Goal: Task Accomplishment & Management: Use online tool/utility

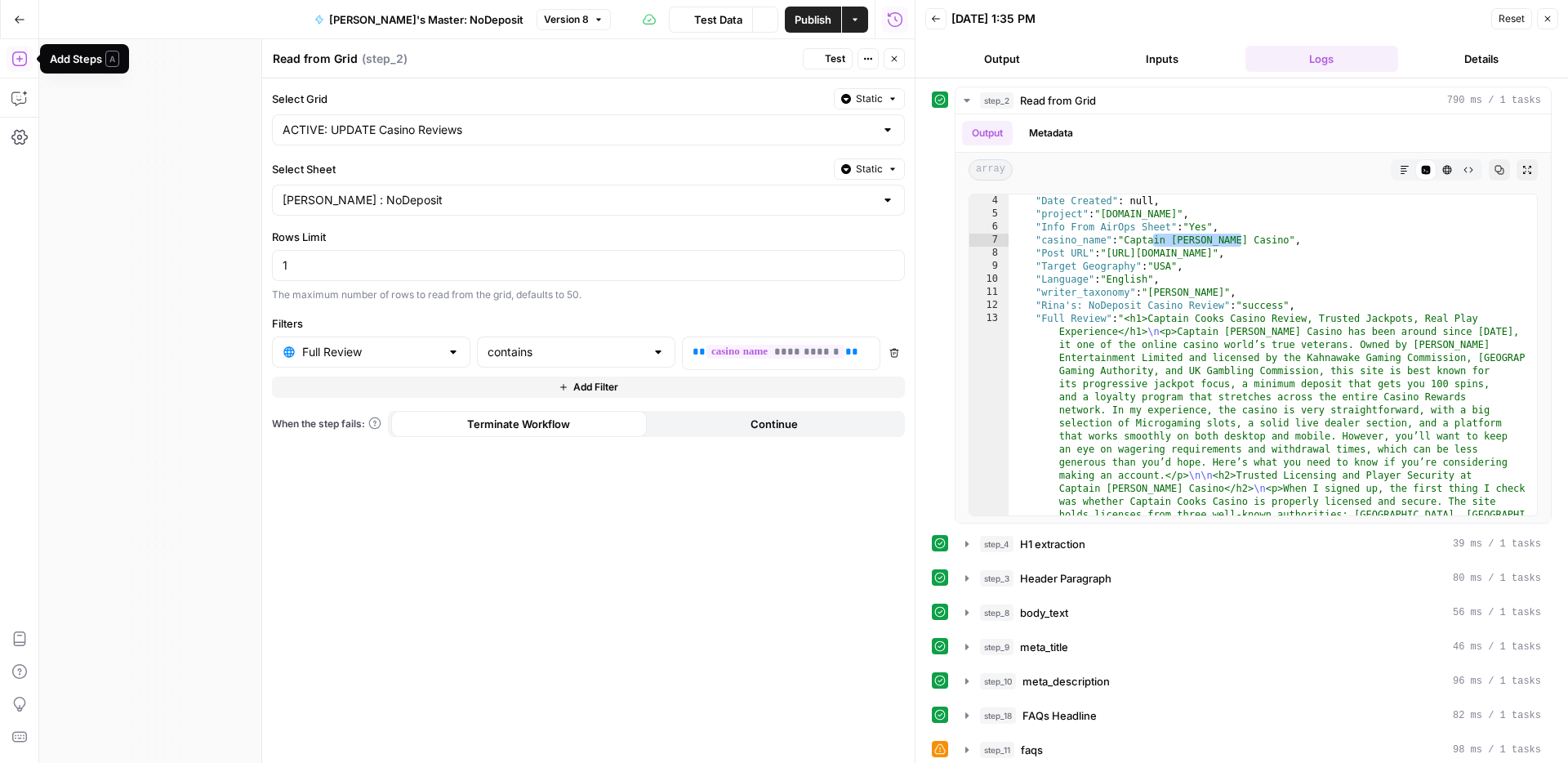
scroll to position [39, 0]
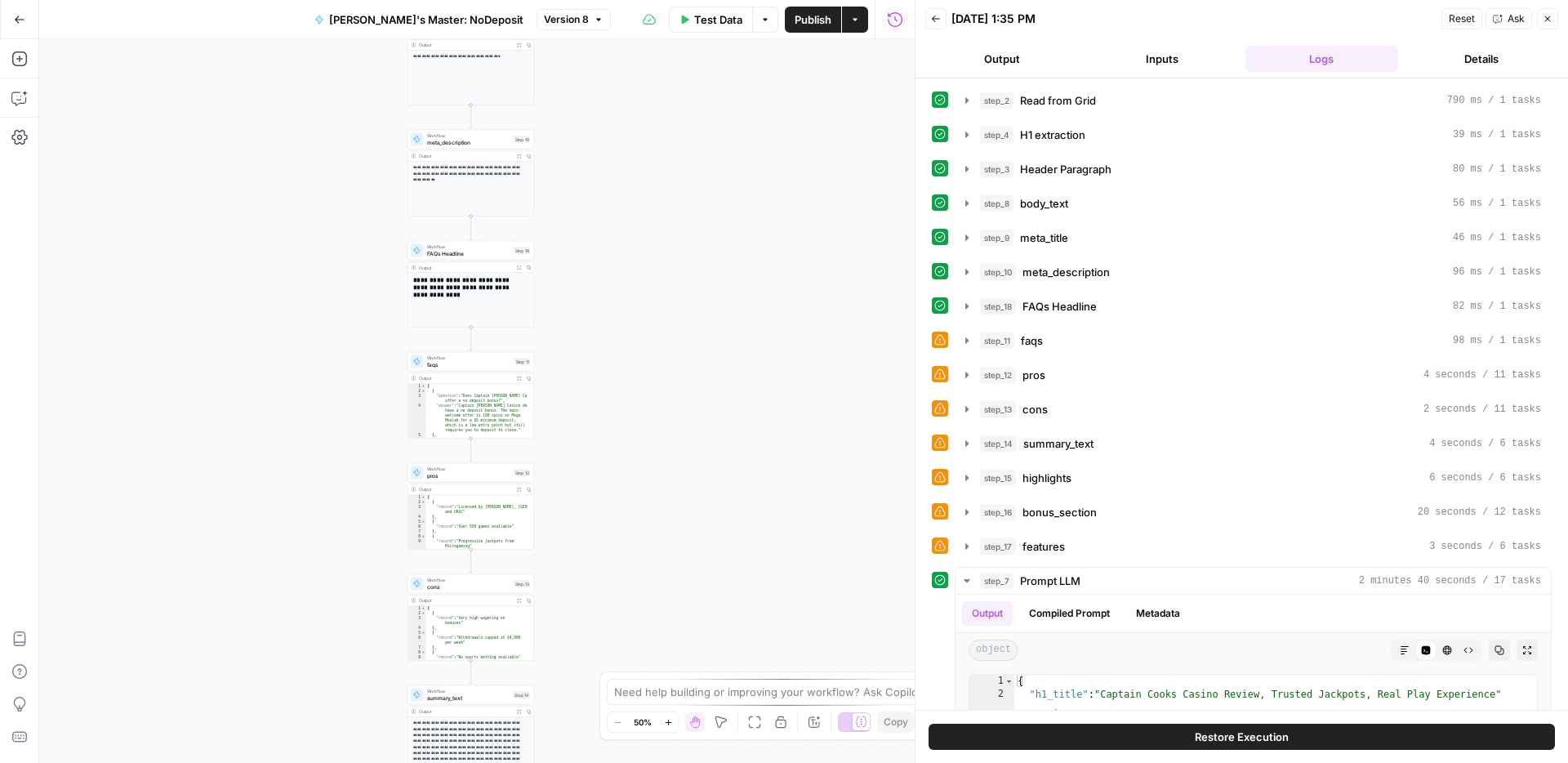
click at [23, 24] on icon "button" at bounding box center [19, 19] width 11 height 11
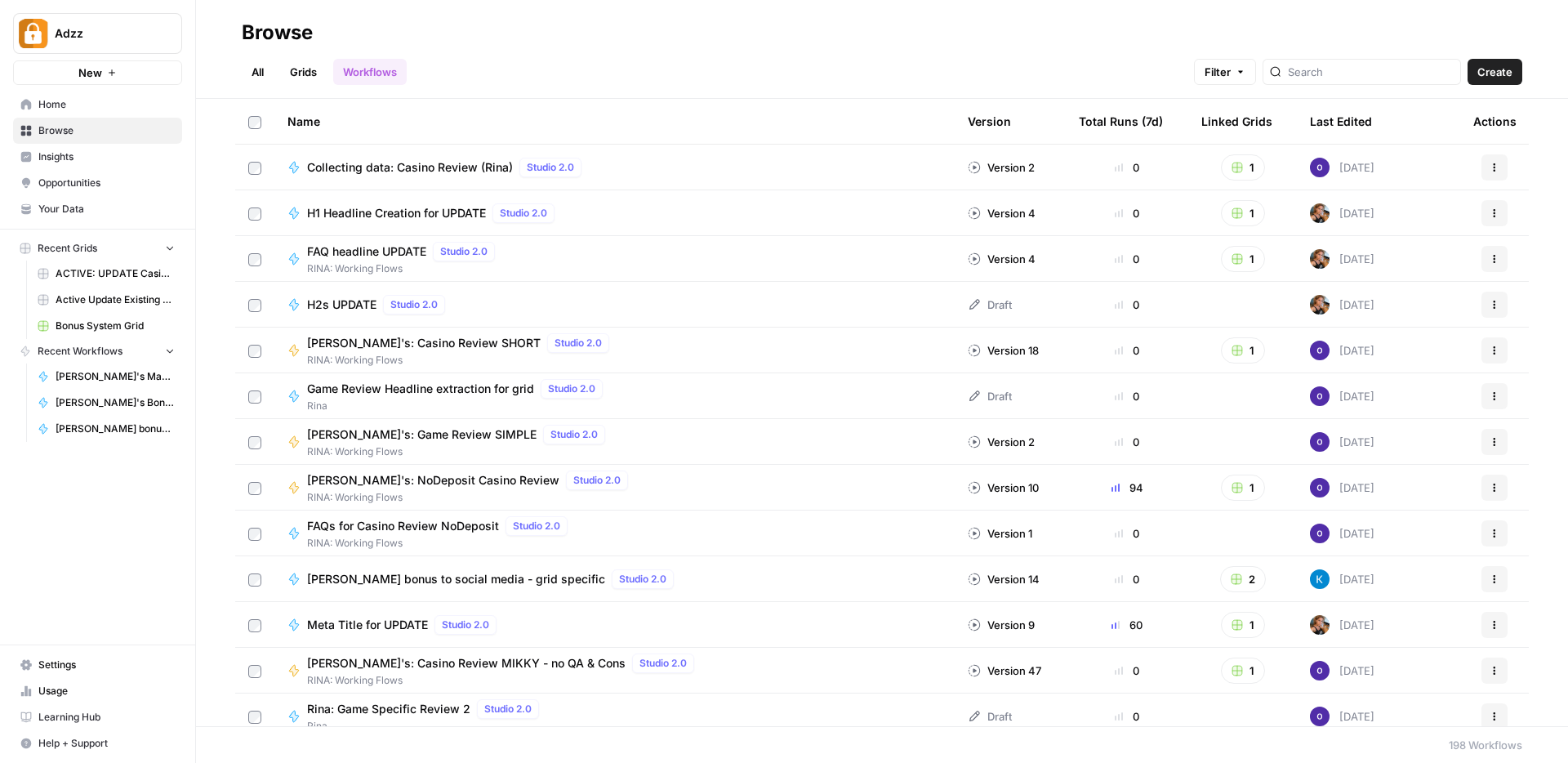
click at [72, 131] on span "Browse" at bounding box center [106, 131] width 137 height 15
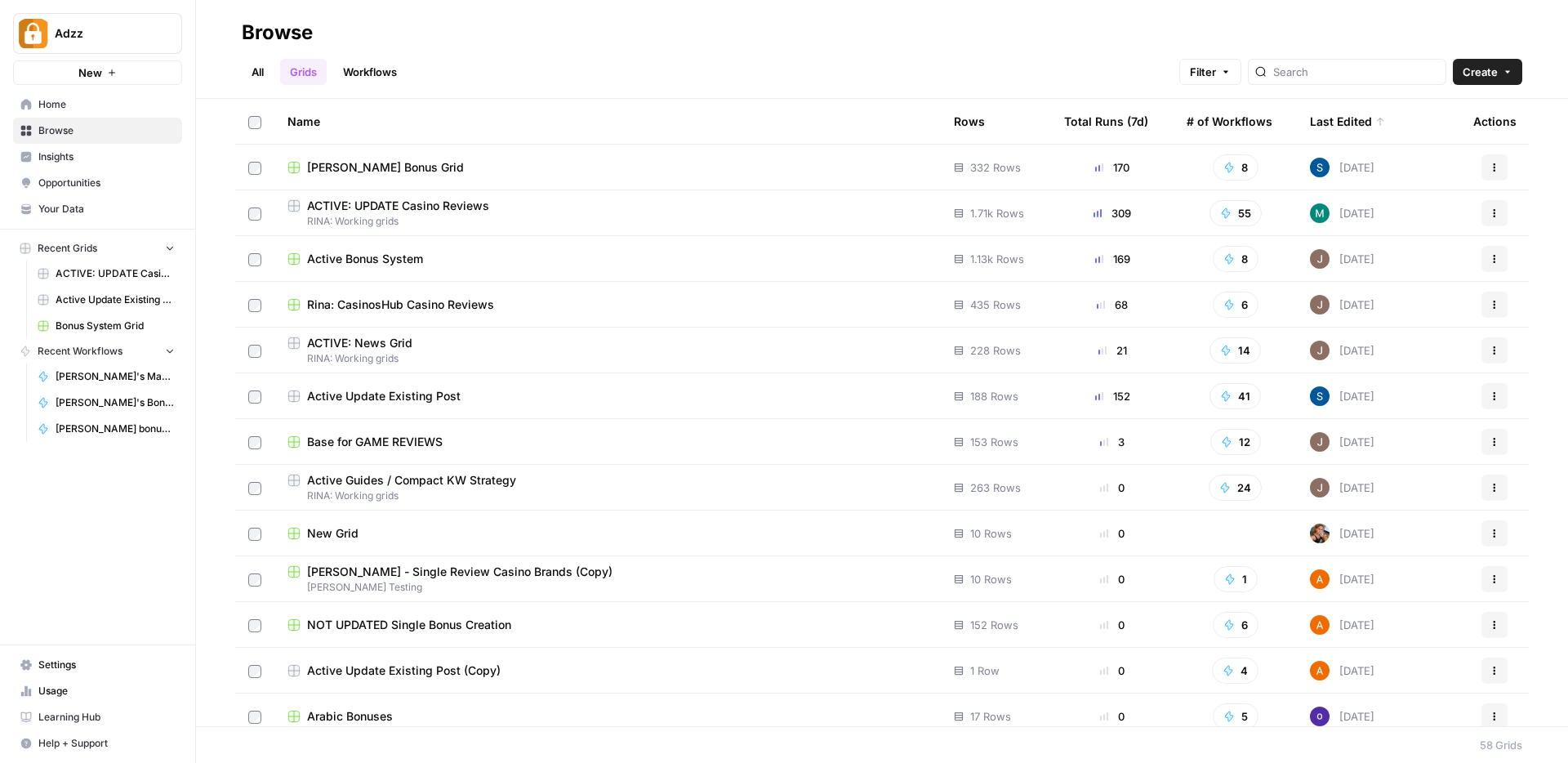
click at [387, 170] on span "Stacy Bonus Grid" at bounding box center [385, 167] width 157 height 16
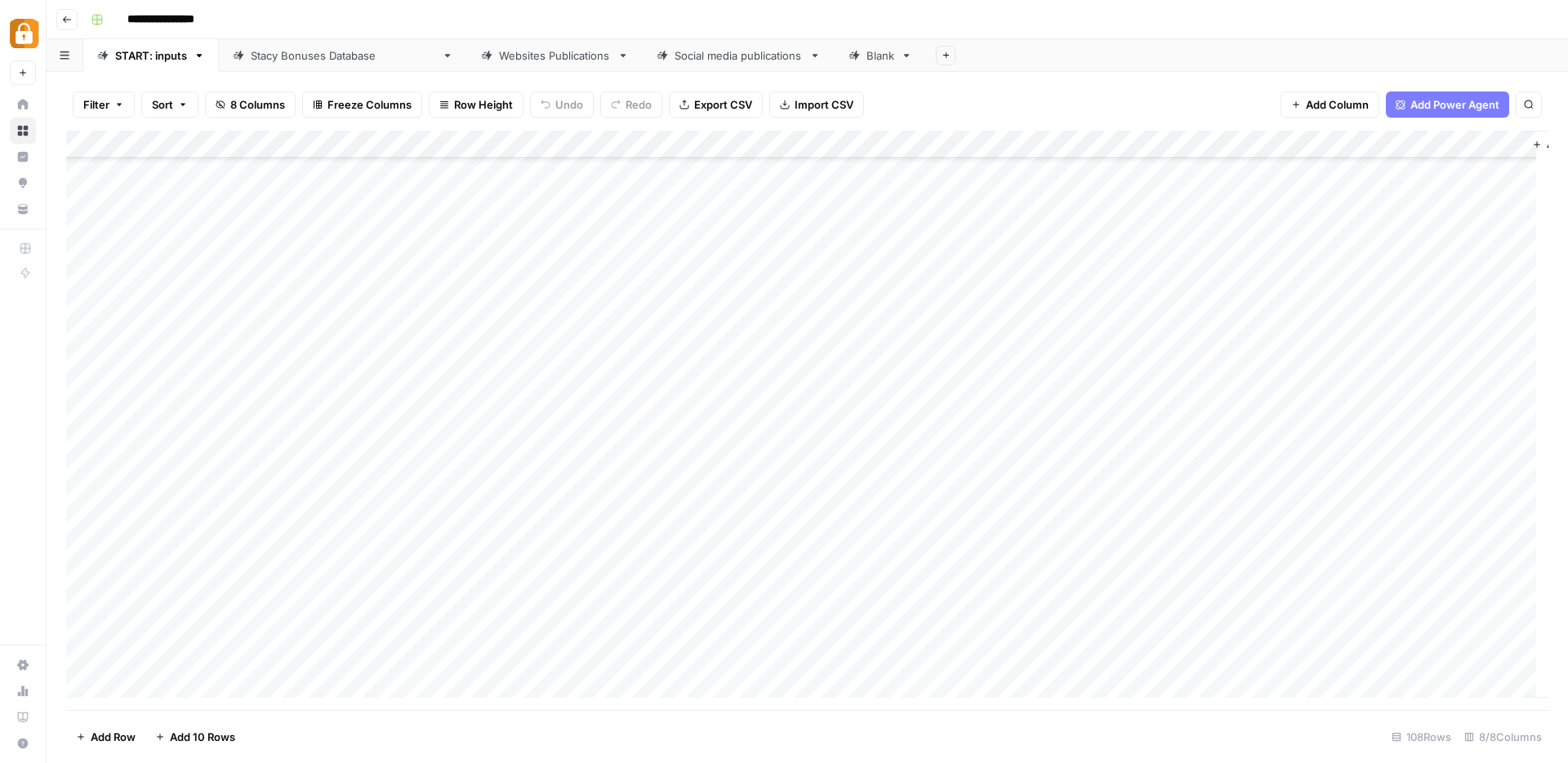
scroll to position [889, 0]
click at [517, 60] on div "Websites Publications" at bounding box center [554, 55] width 112 height 16
click at [88, 600] on div "Add Column" at bounding box center [807, 420] width 1482 height 579
click at [1323, 147] on div "Add Column" at bounding box center [807, 420] width 1482 height 579
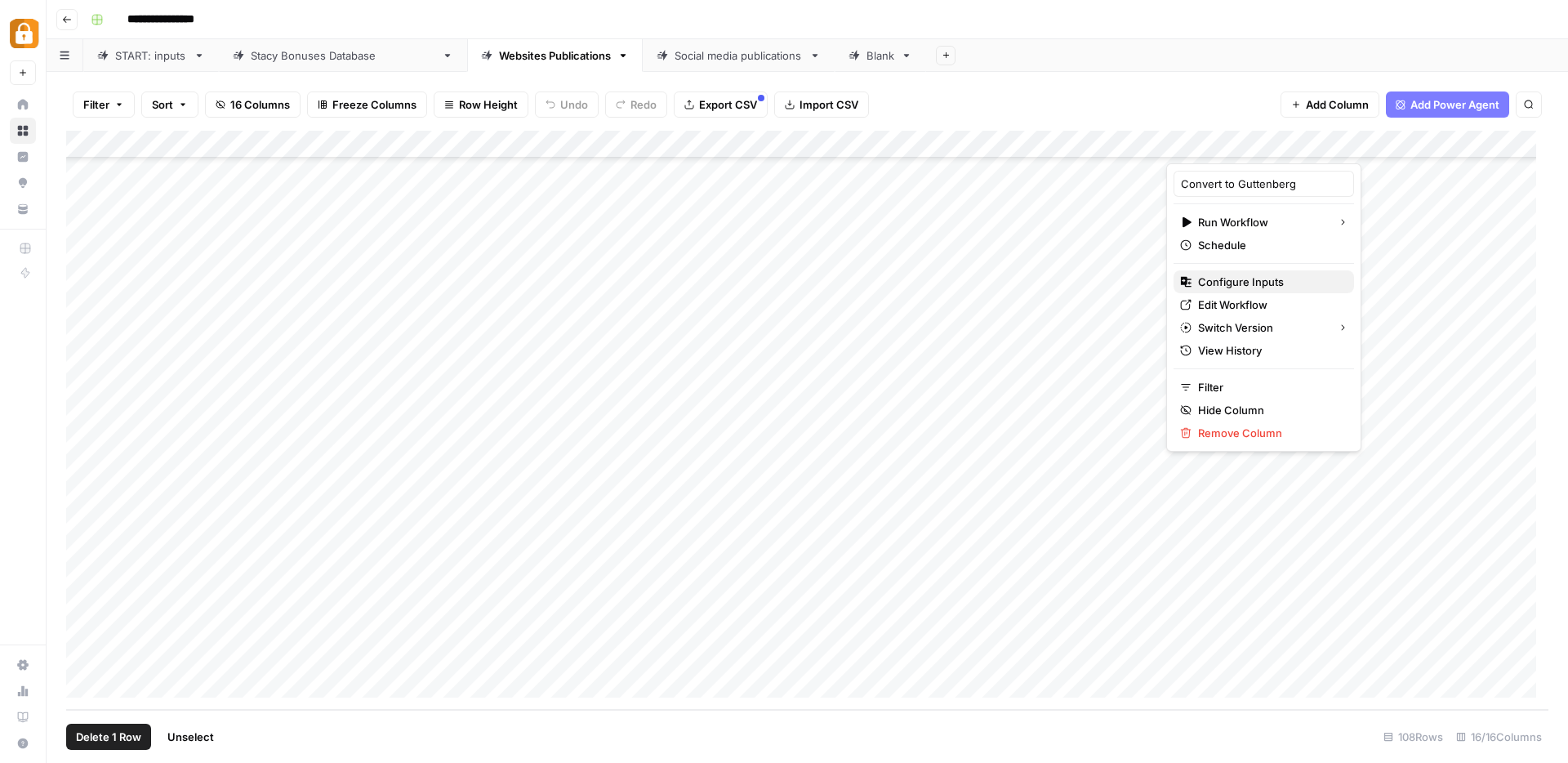
click at [1233, 279] on span "Configure Inputs" at bounding box center [1269, 281] width 143 height 16
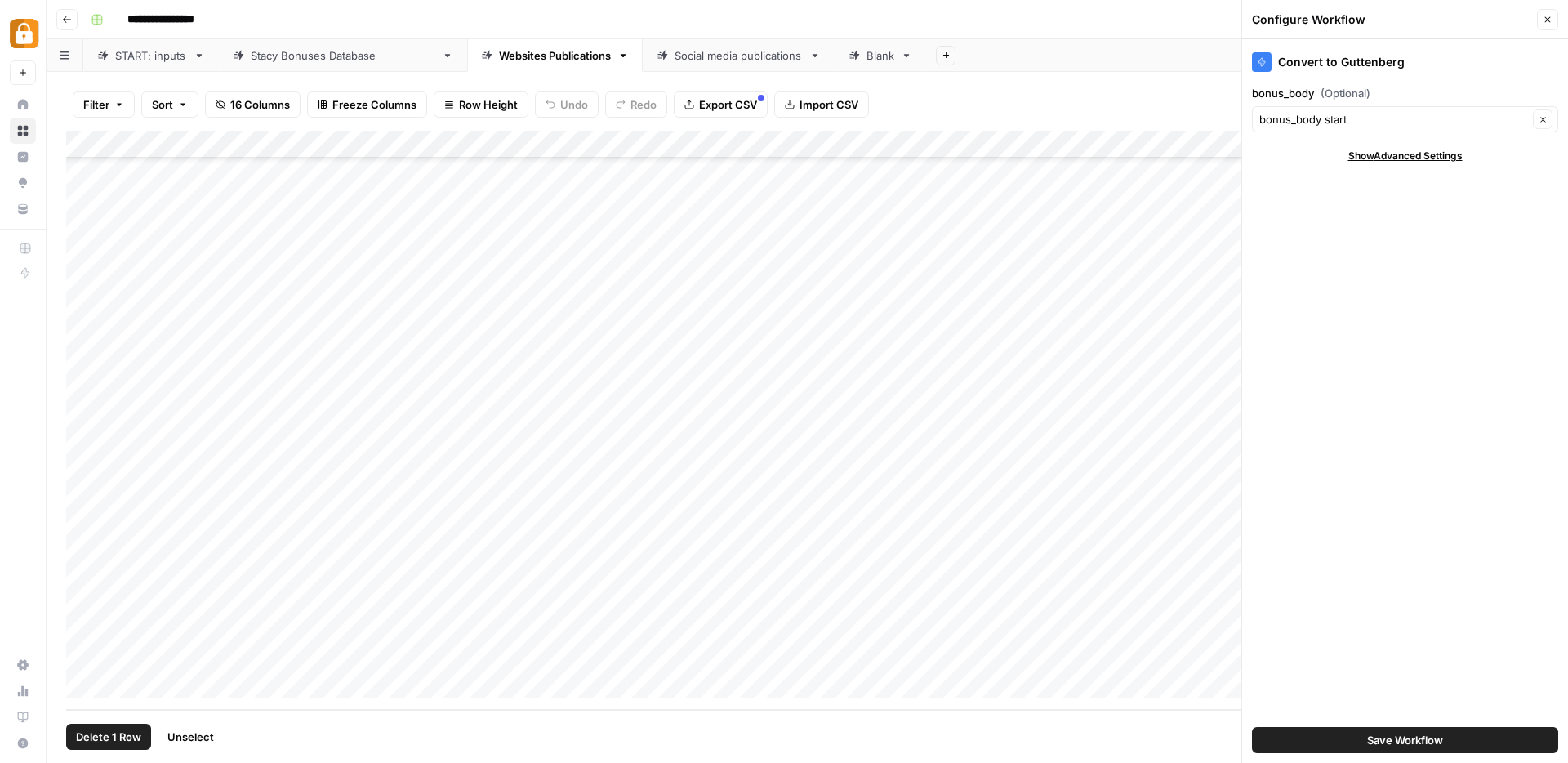
click at [1435, 742] on span "Save Workflow" at bounding box center [1405, 740] width 76 height 16
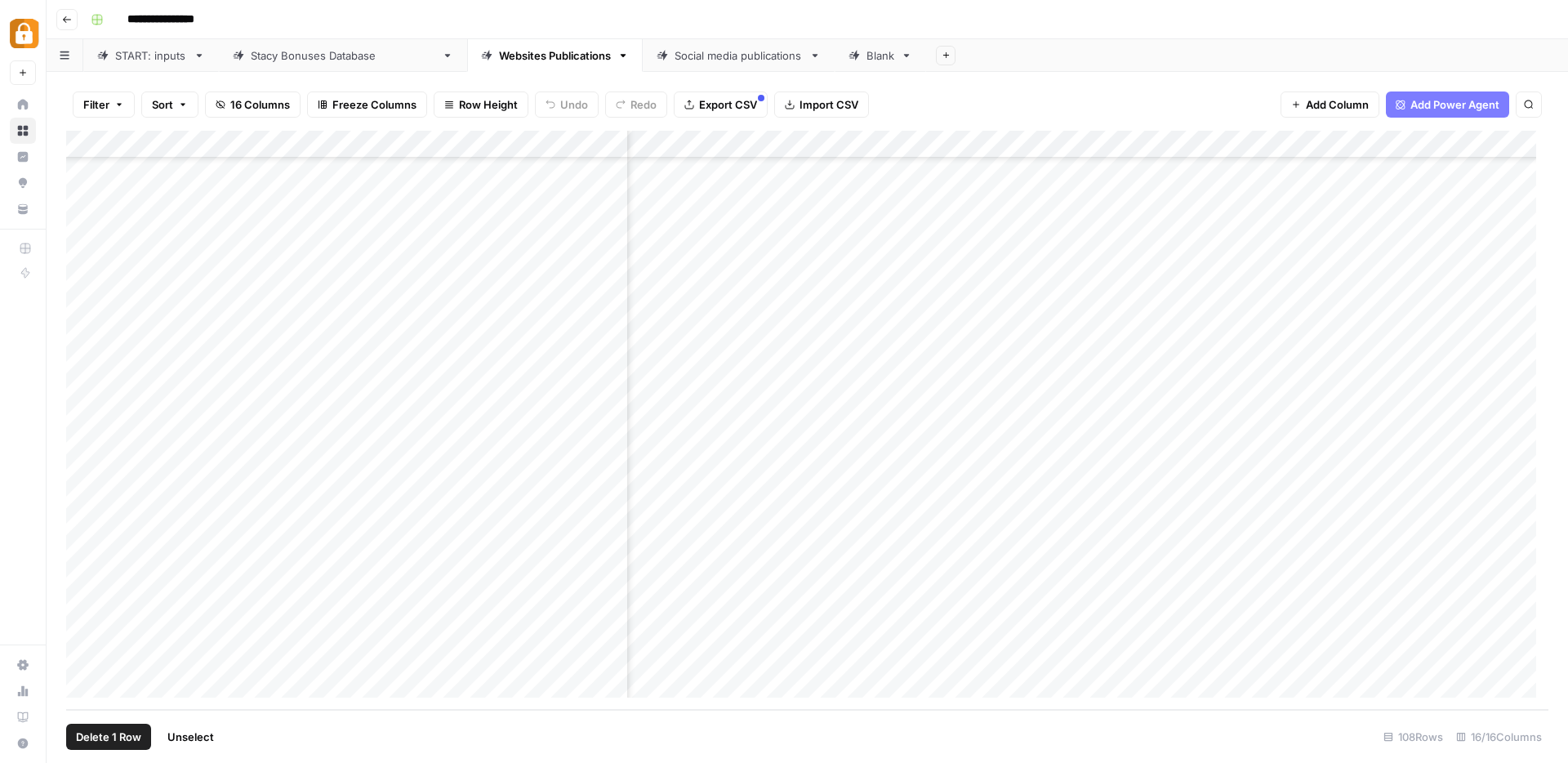
scroll to position [2486, 99]
click at [1220, 601] on div "Add Column" at bounding box center [807, 420] width 1482 height 579
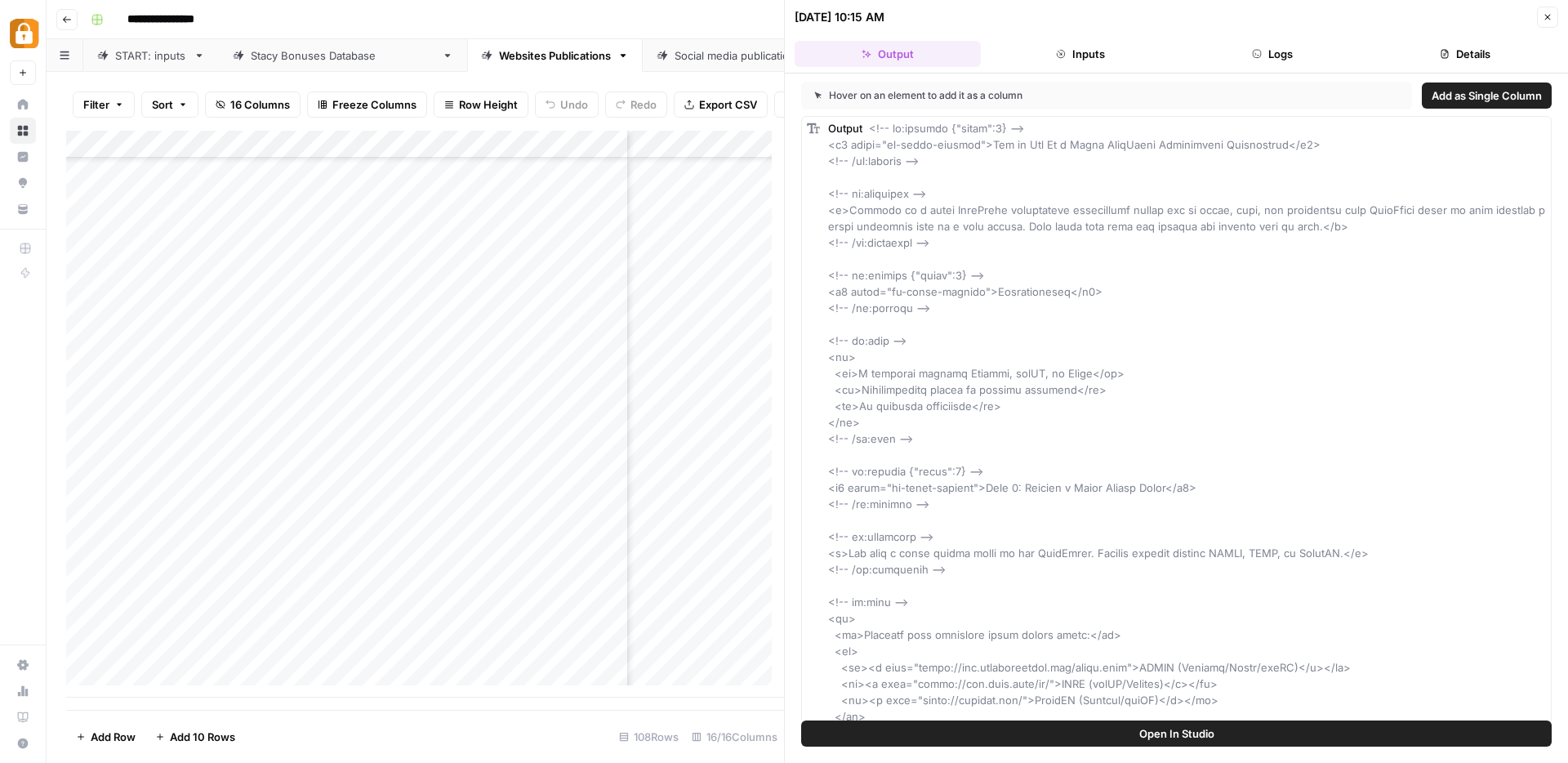
click at [1303, 52] on button "Logs" at bounding box center [1272, 54] width 186 height 26
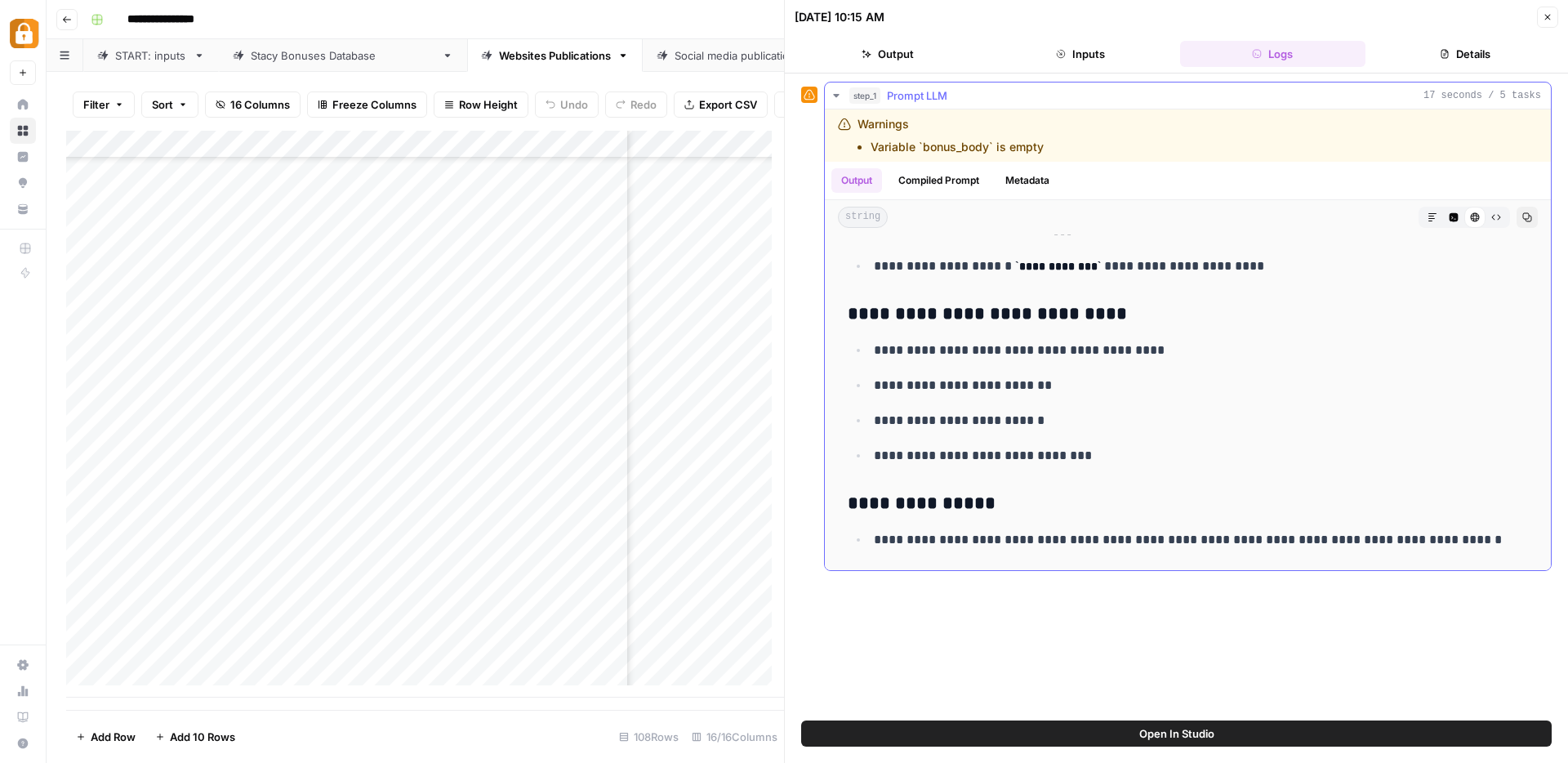
scroll to position [1754, 0]
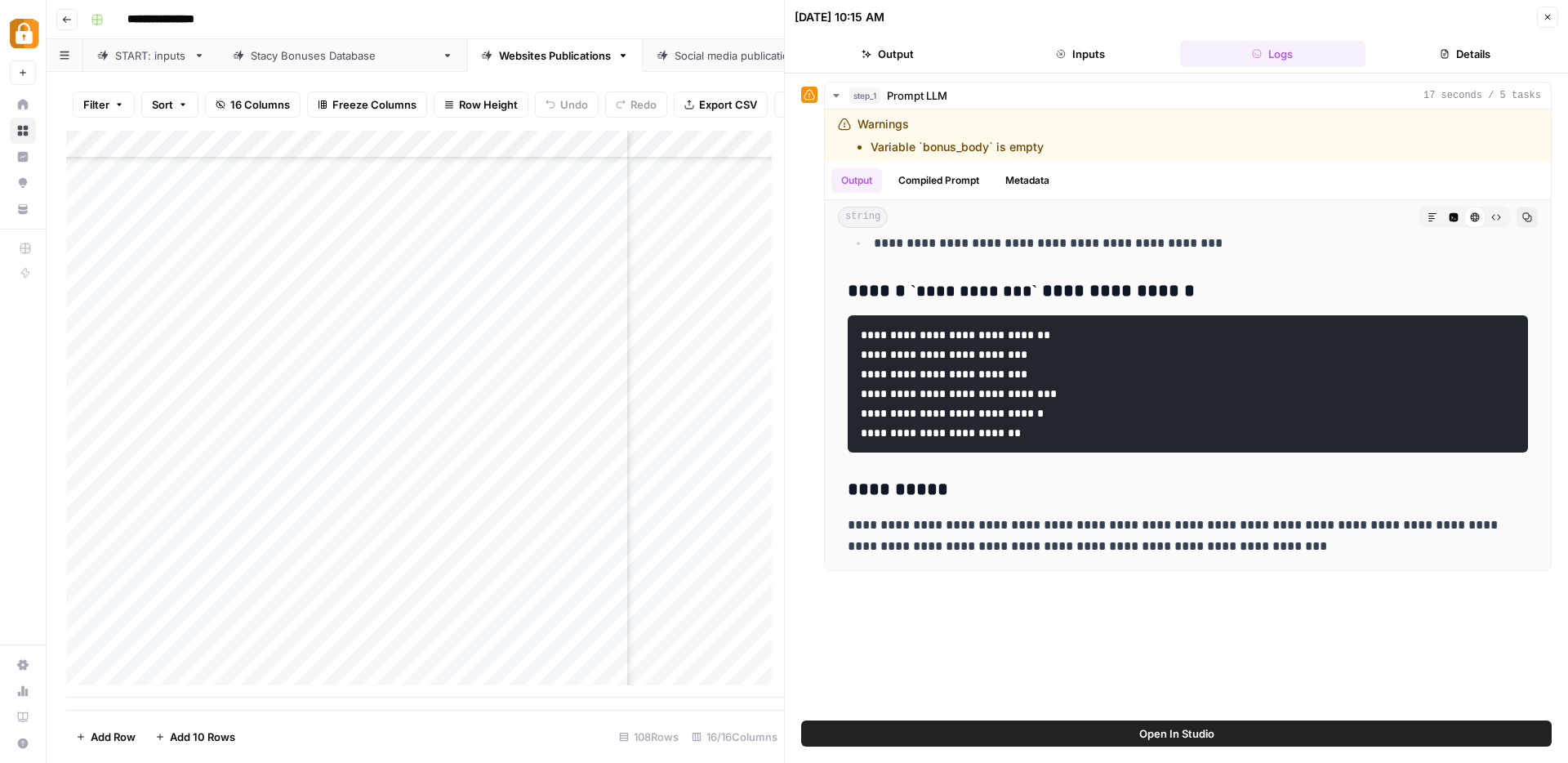
click at [1550, 17] on icon "button" at bounding box center [1546, 16] width 10 height 10
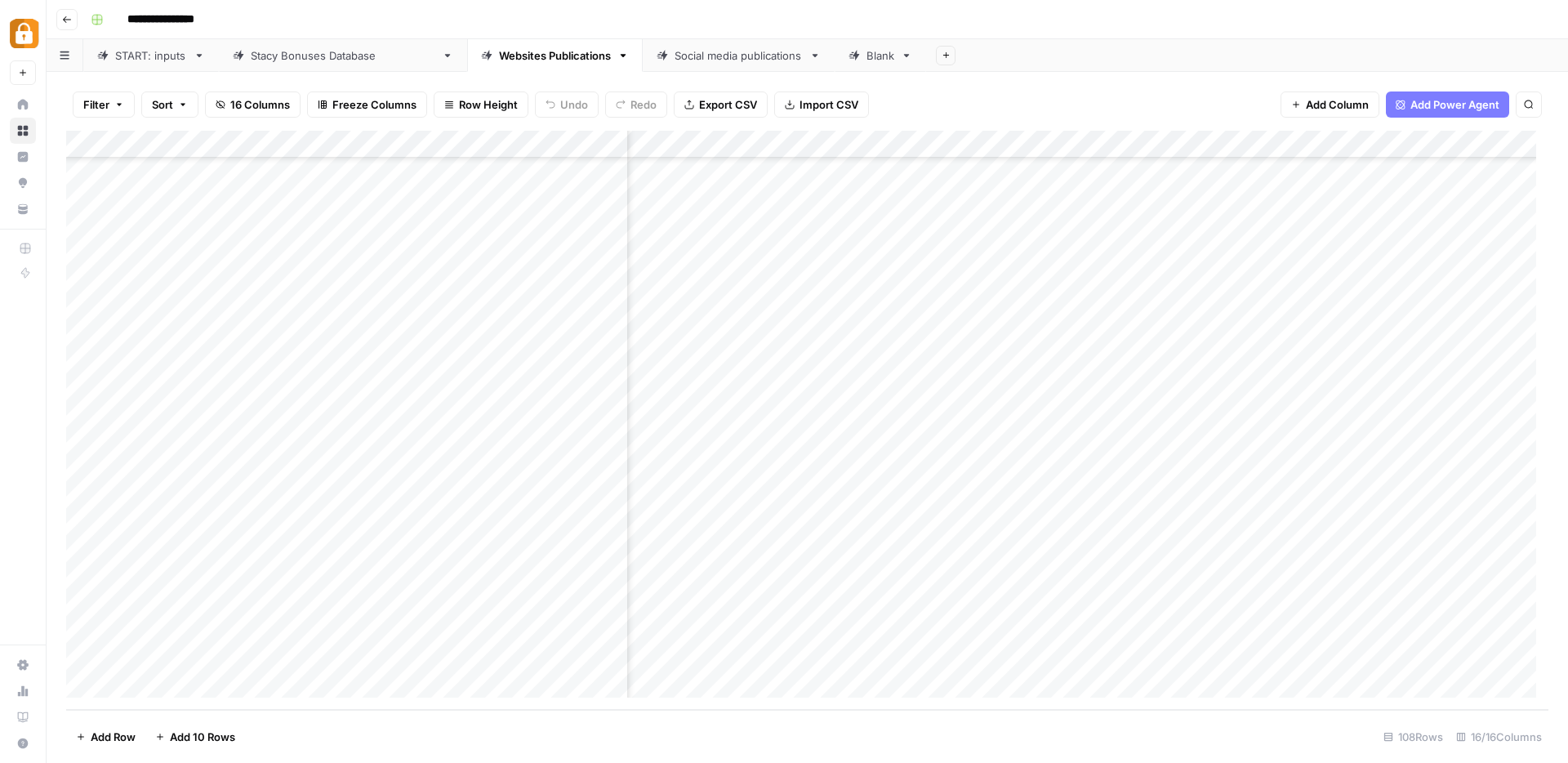
click at [1226, 146] on div "Add Column" at bounding box center [807, 420] width 1482 height 579
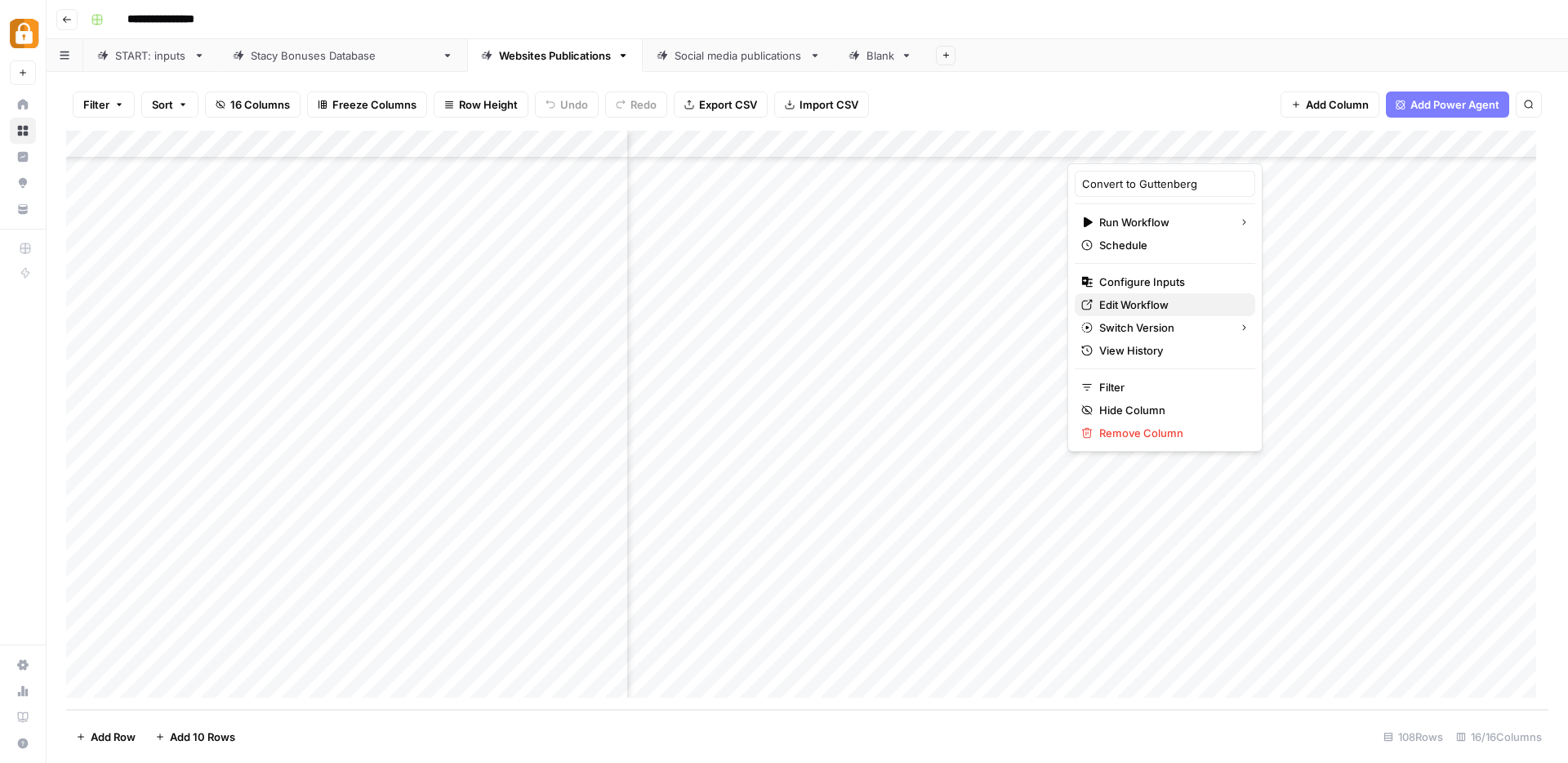
click at [1123, 302] on span "Edit Workflow" at bounding box center [1170, 305] width 143 height 16
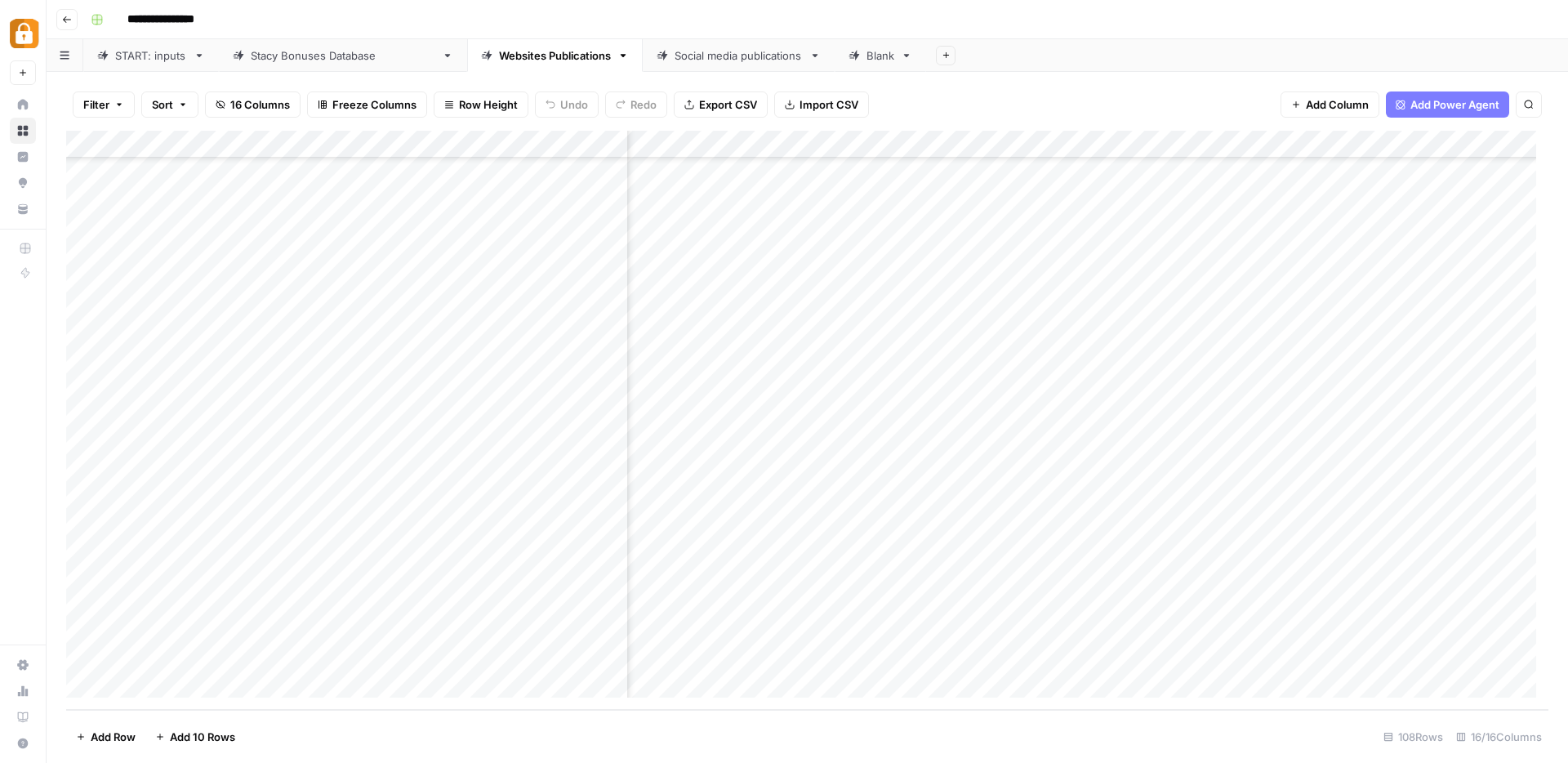
click at [86, 600] on div "Add Column" at bounding box center [807, 420] width 1482 height 579
click at [1241, 601] on div "Add Column" at bounding box center [807, 420] width 1482 height 579
click at [1225, 144] on div "Add Column" at bounding box center [807, 420] width 1482 height 579
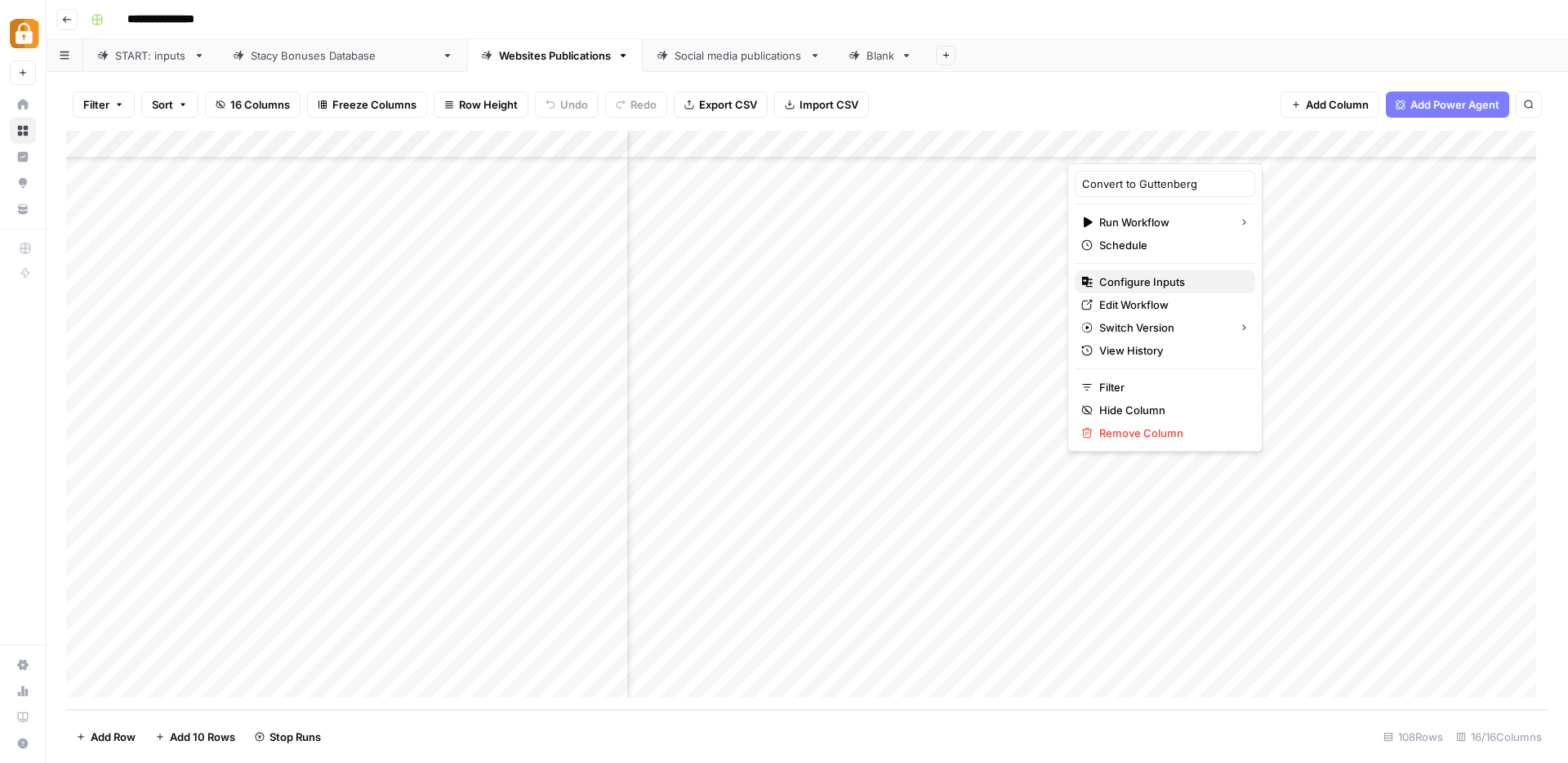
click at [1136, 282] on span "Configure Inputs" at bounding box center [1170, 281] width 143 height 16
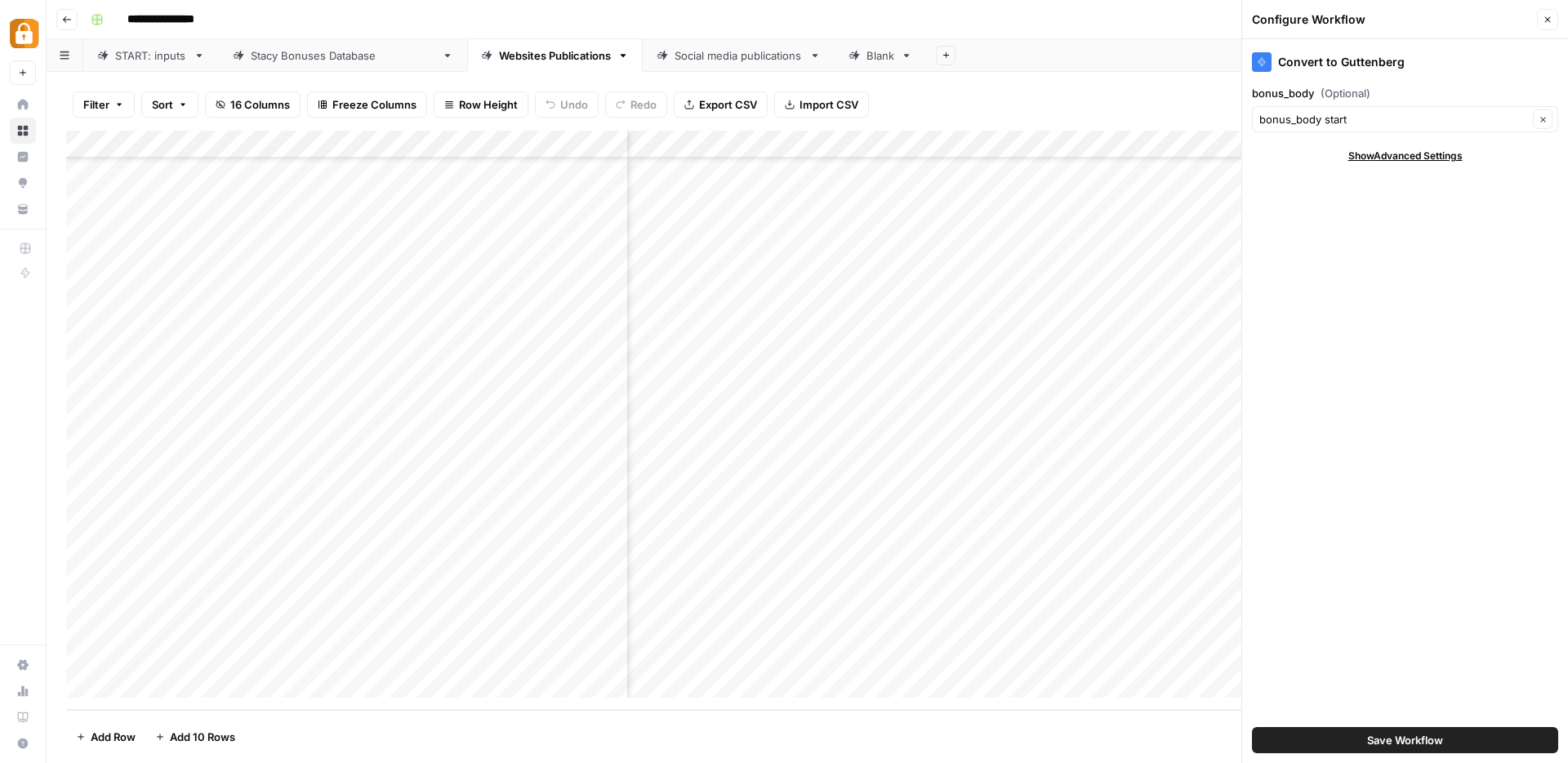
click at [1366, 739] on button "Save Workflow" at bounding box center [1405, 740] width 306 height 26
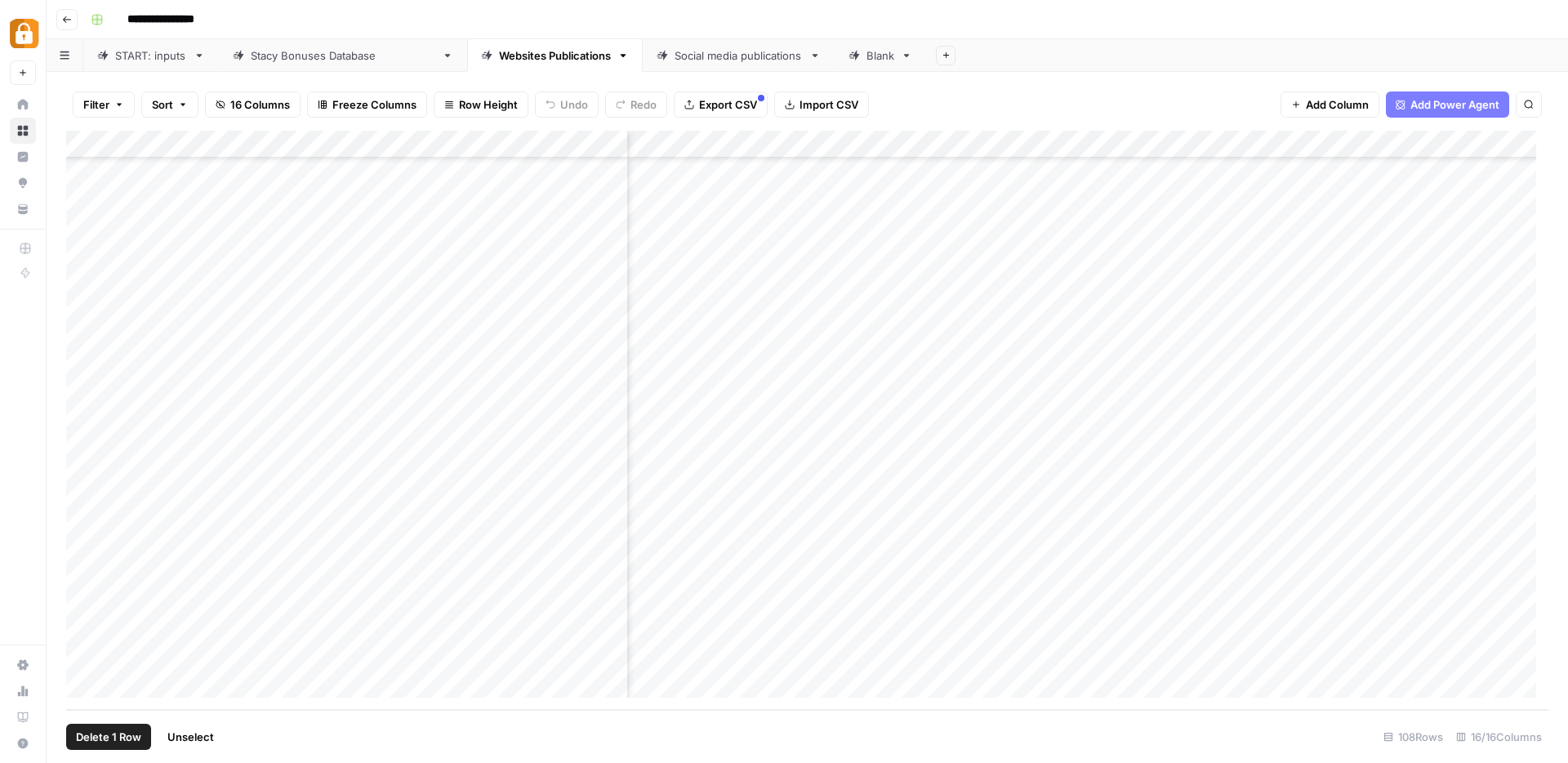
click at [84, 600] on div "Add Column" at bounding box center [807, 420] width 1482 height 579
click at [1351, 600] on div "Add Column" at bounding box center [807, 420] width 1482 height 579
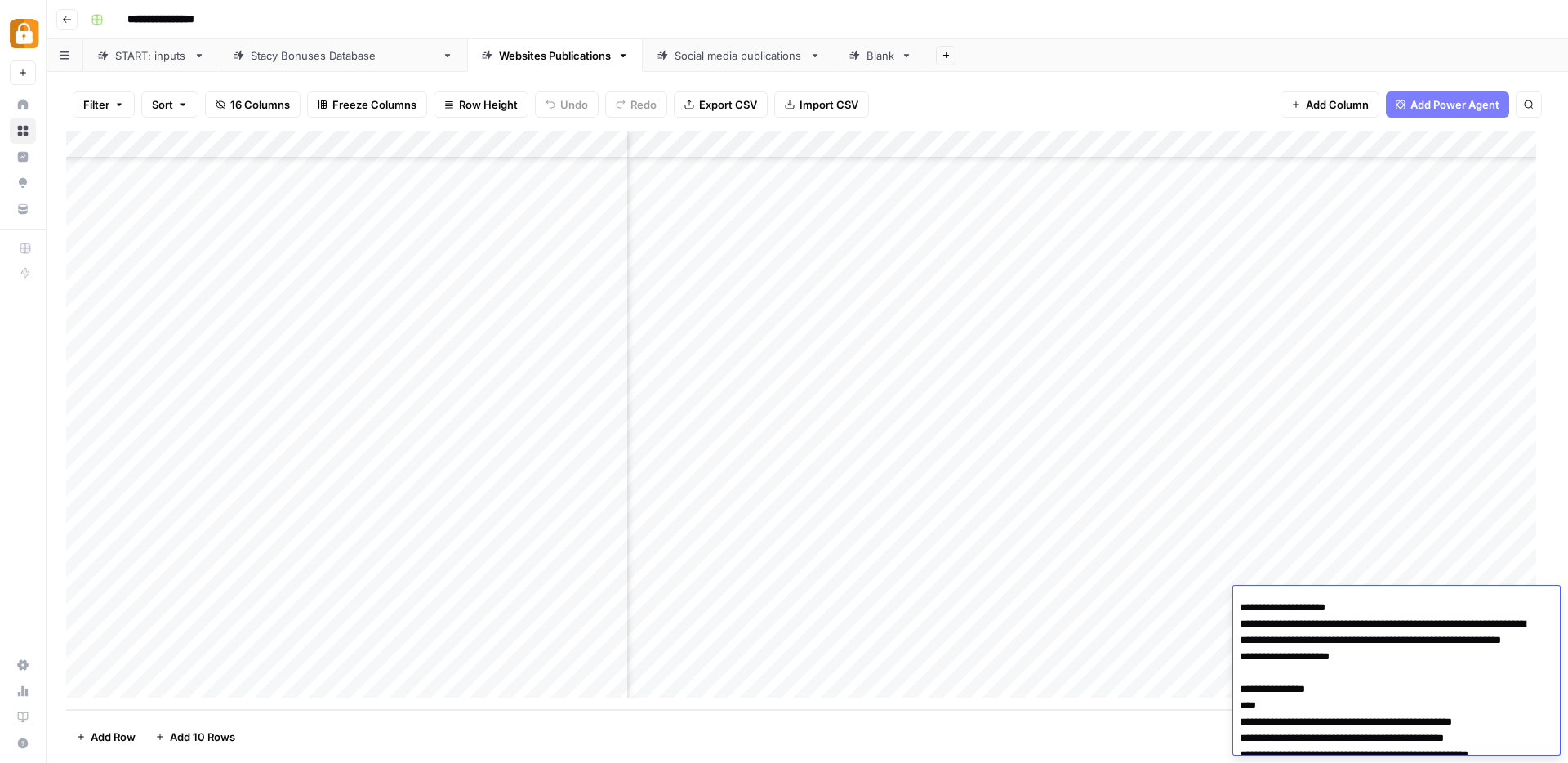
scroll to position [316, 0]
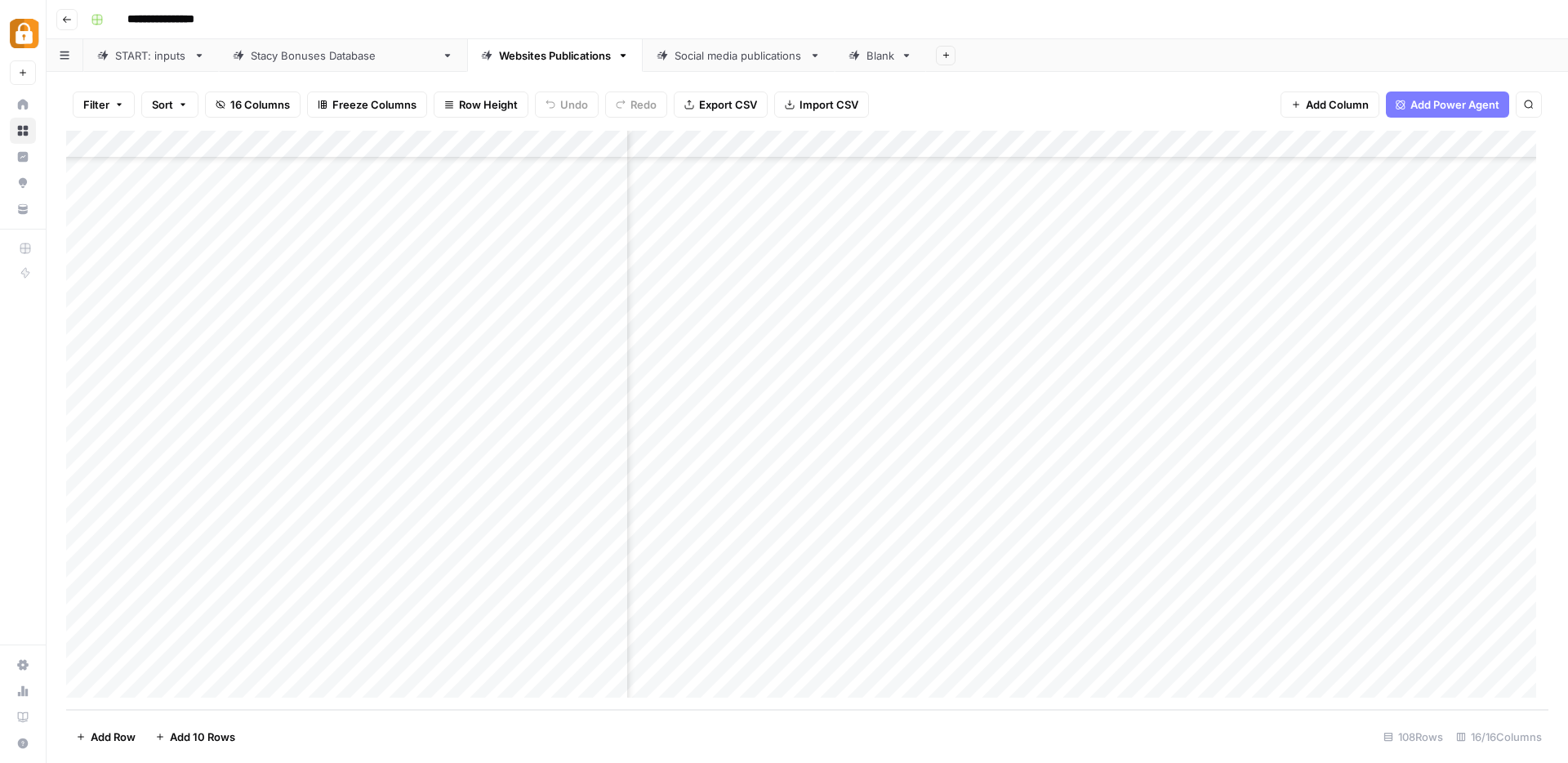
click at [1100, 34] on header "**********" at bounding box center [807, 19] width 1521 height 39
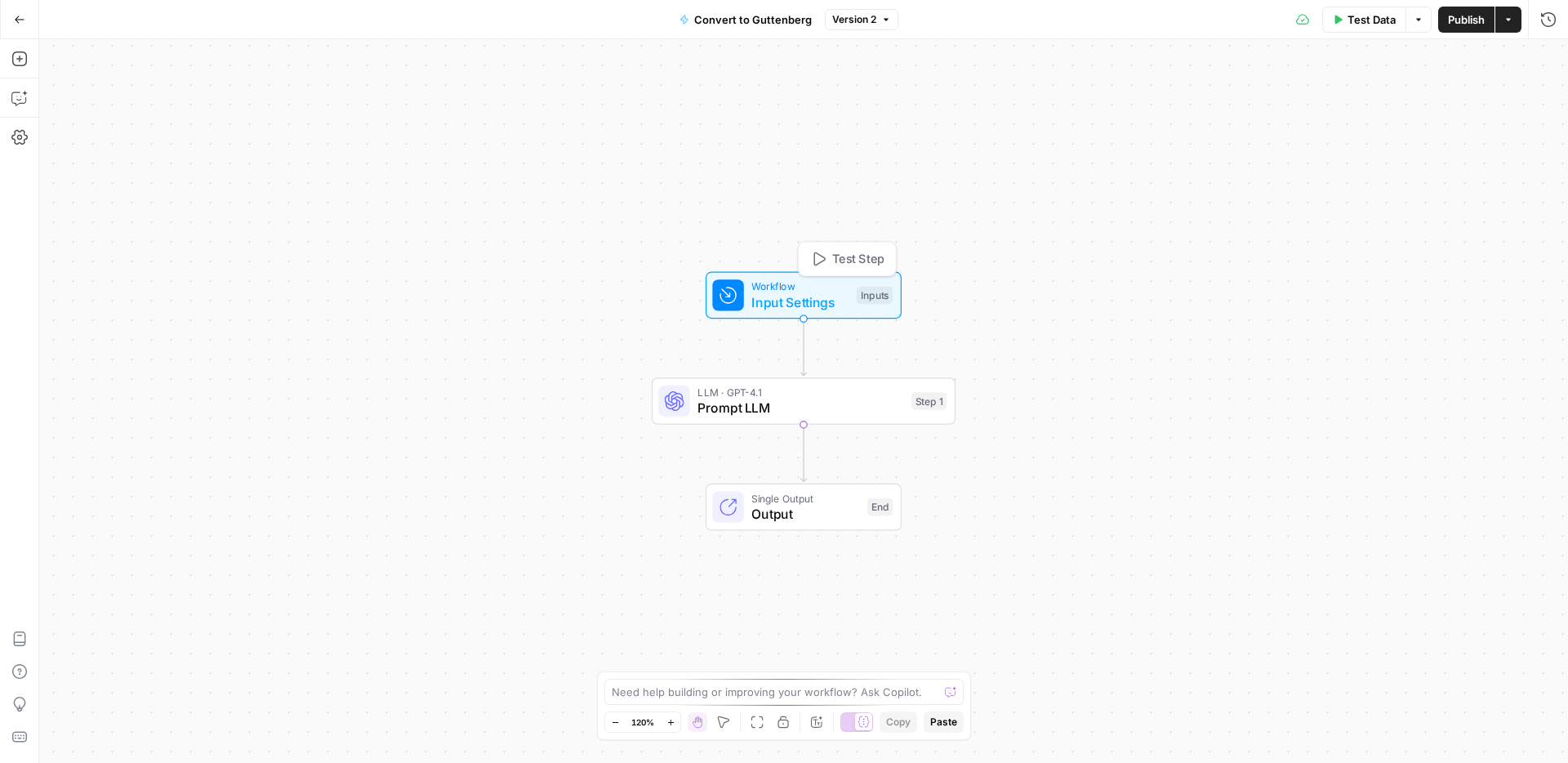
click at [756, 285] on span "Workflow" at bounding box center [800, 286] width 97 height 16
click at [773, 408] on span "Prompt LLM" at bounding box center [800, 407] width 206 height 20
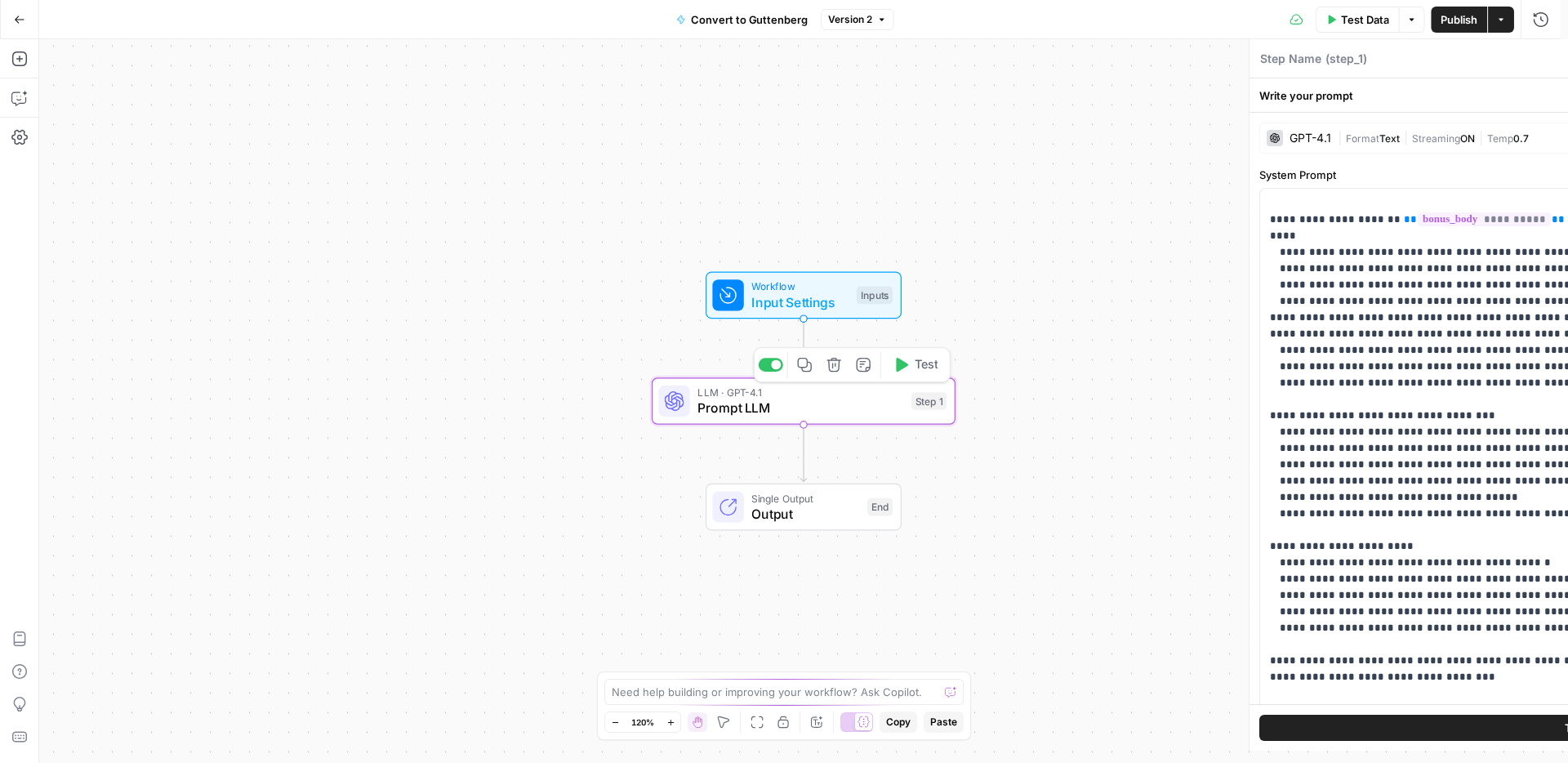
type textarea "Prompt LLM"
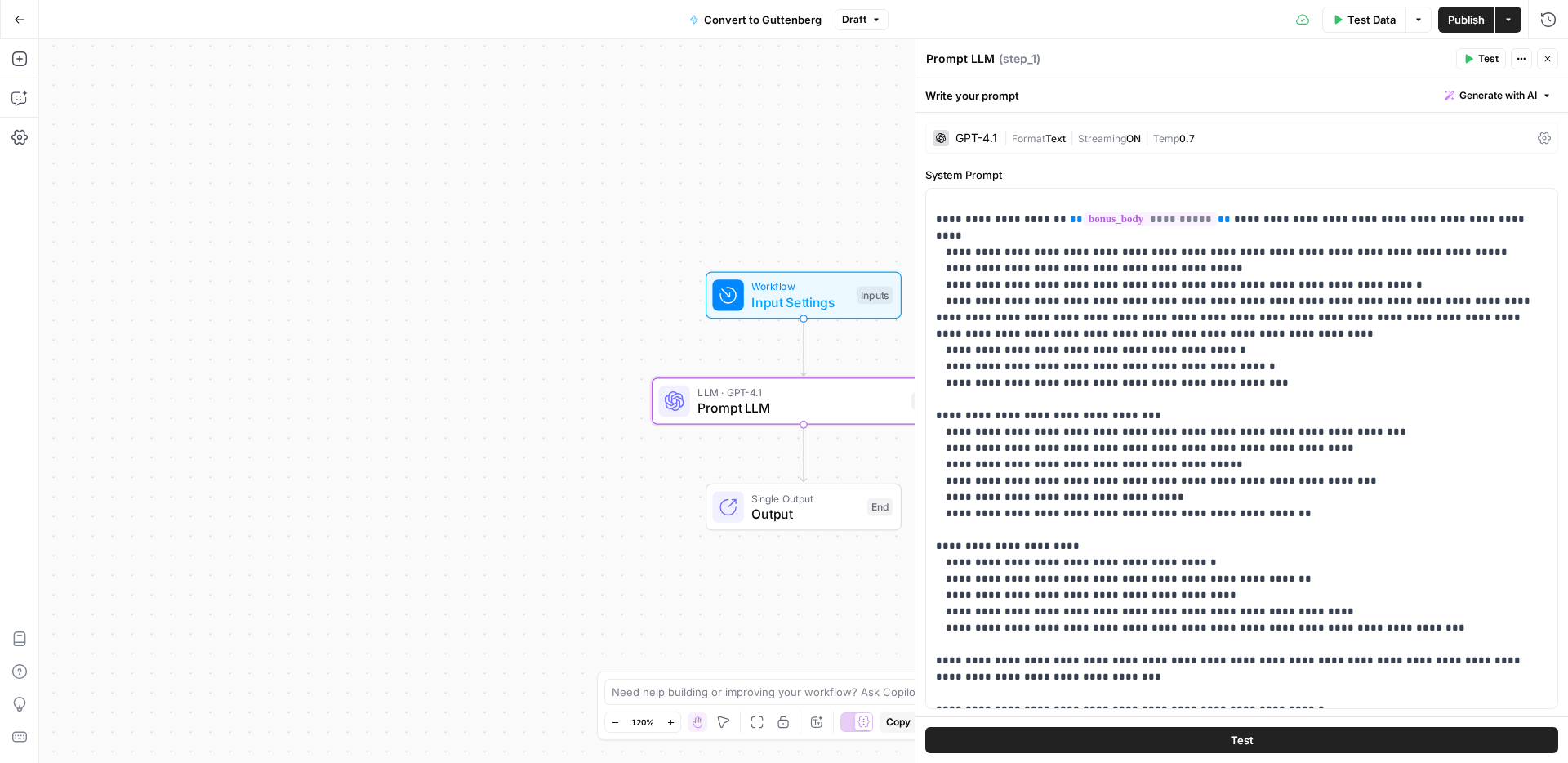
click at [1548, 64] on button "Close" at bounding box center [1547, 59] width 22 height 22
